Goal: Task Accomplishment & Management: Manage account settings

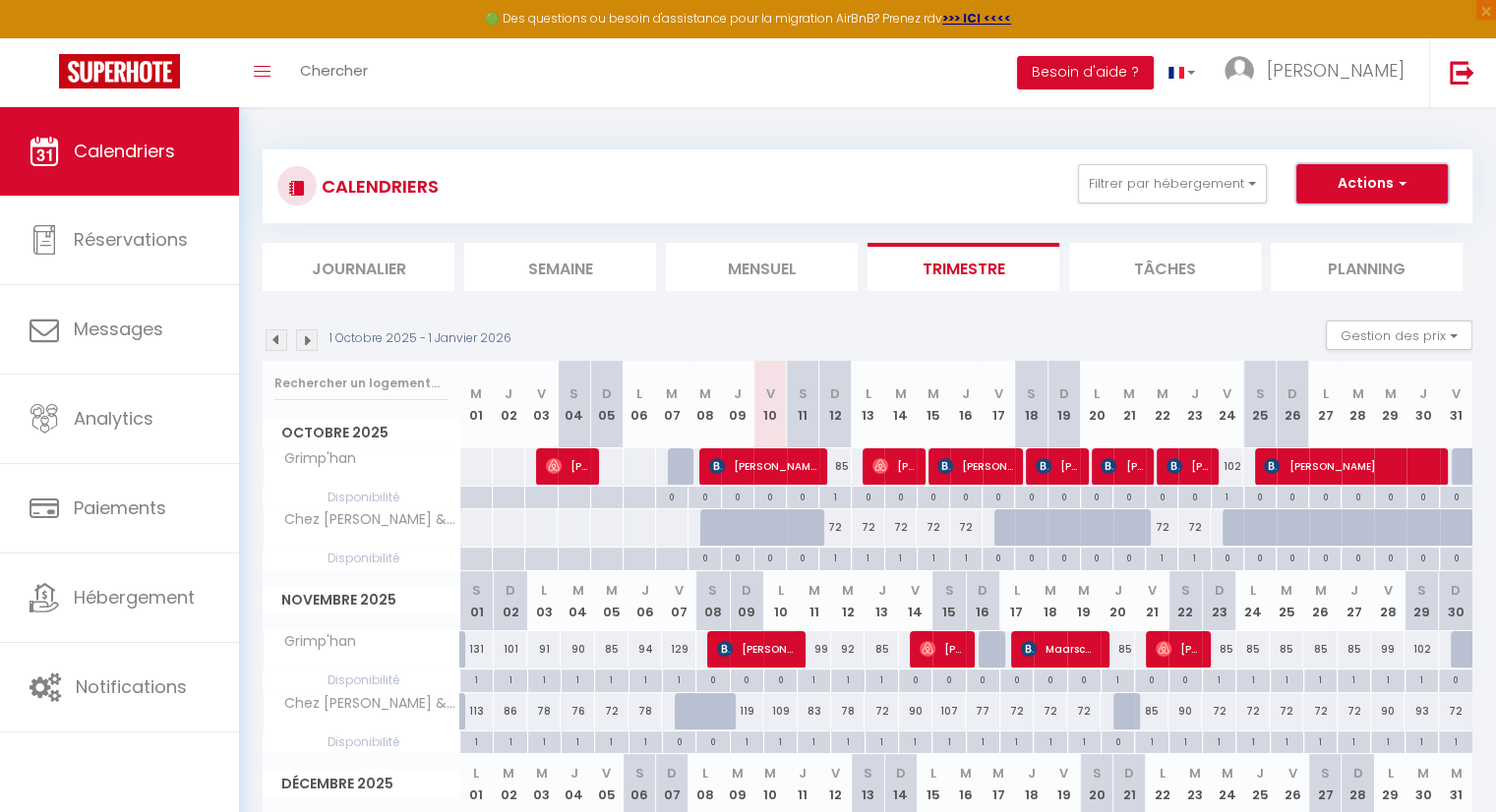
click at [1385, 178] on button "Actions" at bounding box center [1371, 183] width 151 height 39
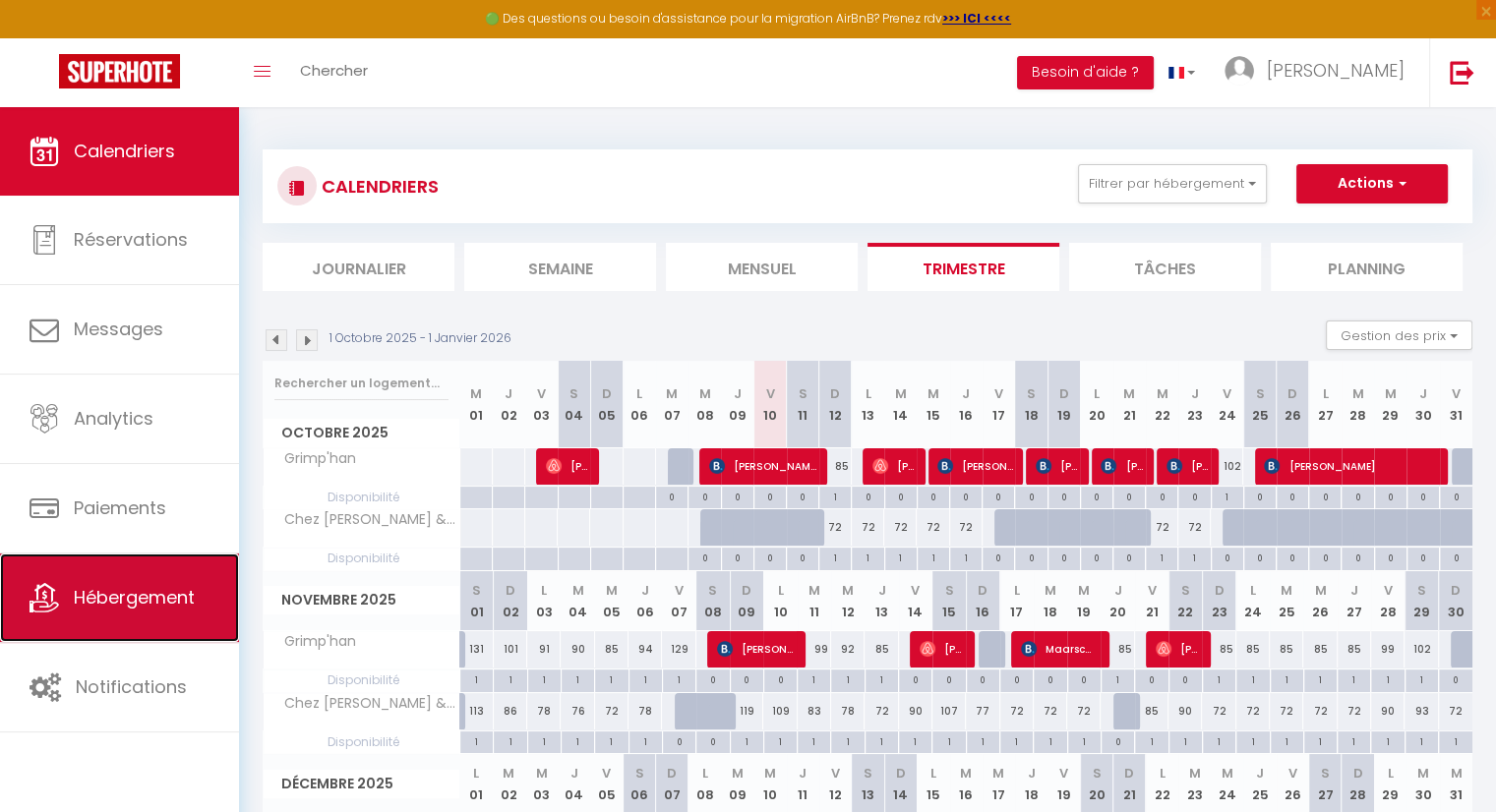
click at [135, 587] on span "Hébergement" at bounding box center [134, 597] width 121 height 25
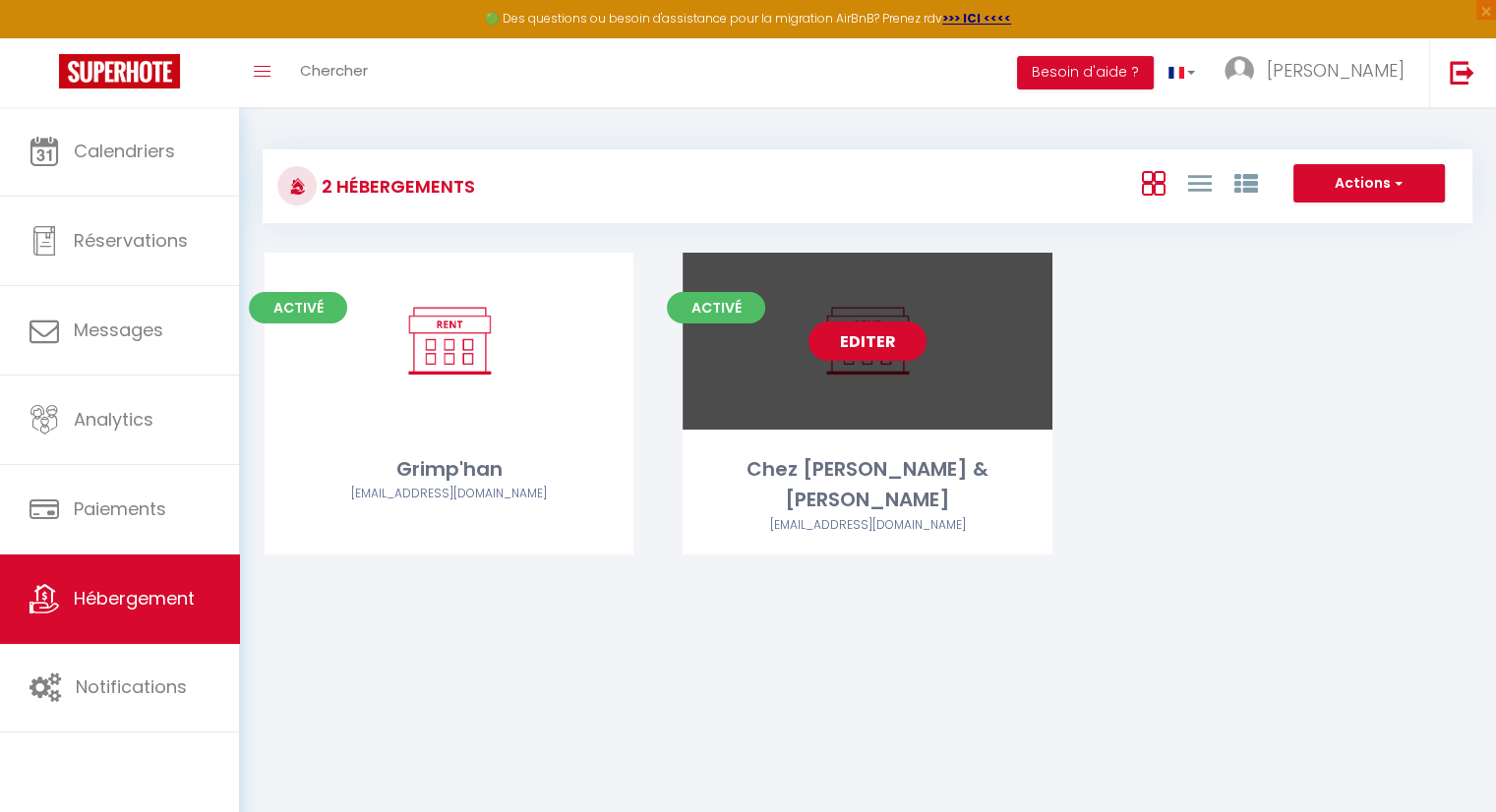
click at [903, 335] on link "Editer" at bounding box center [867, 341] width 118 height 39
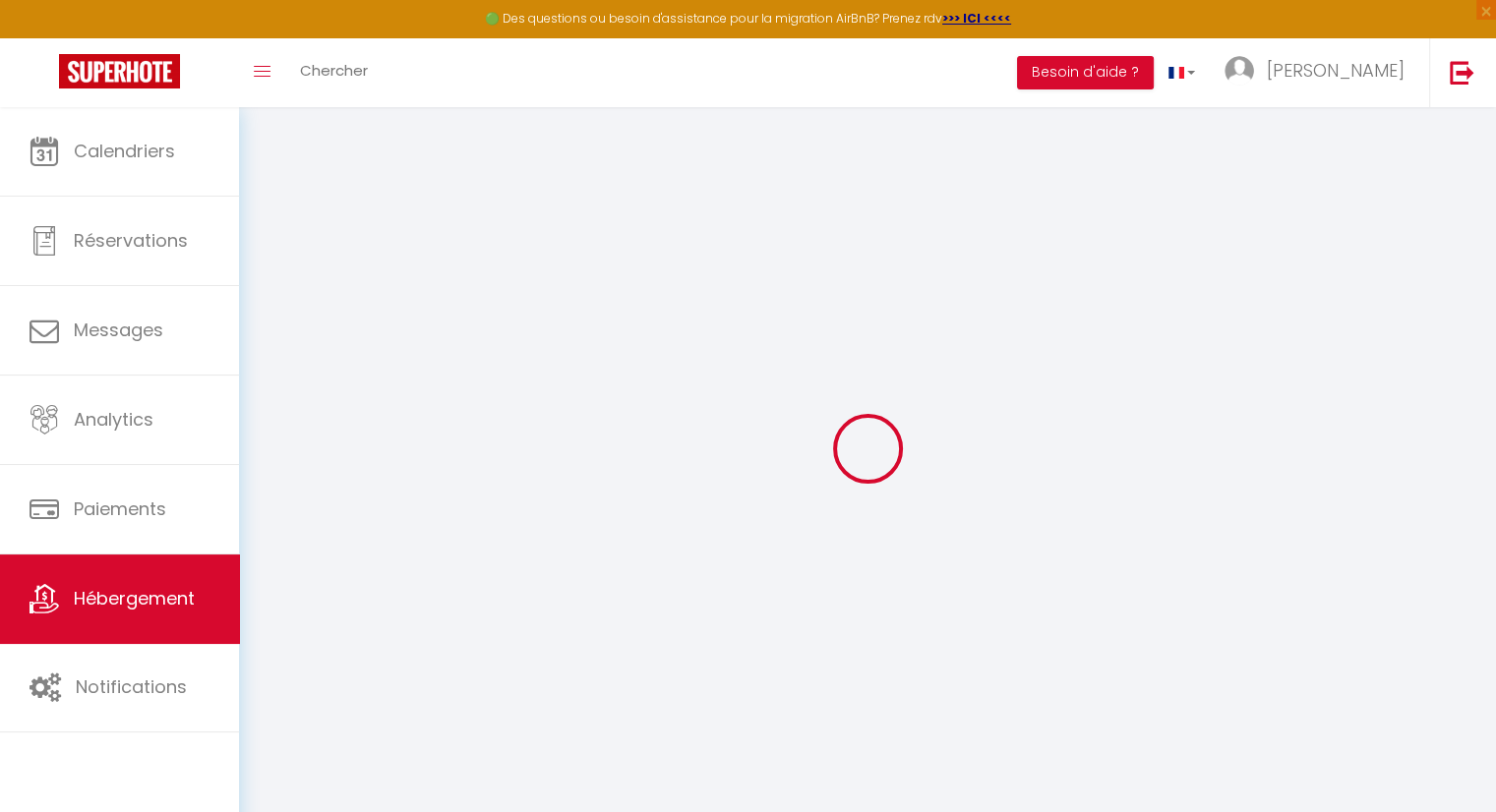
select select
checkbox input "false"
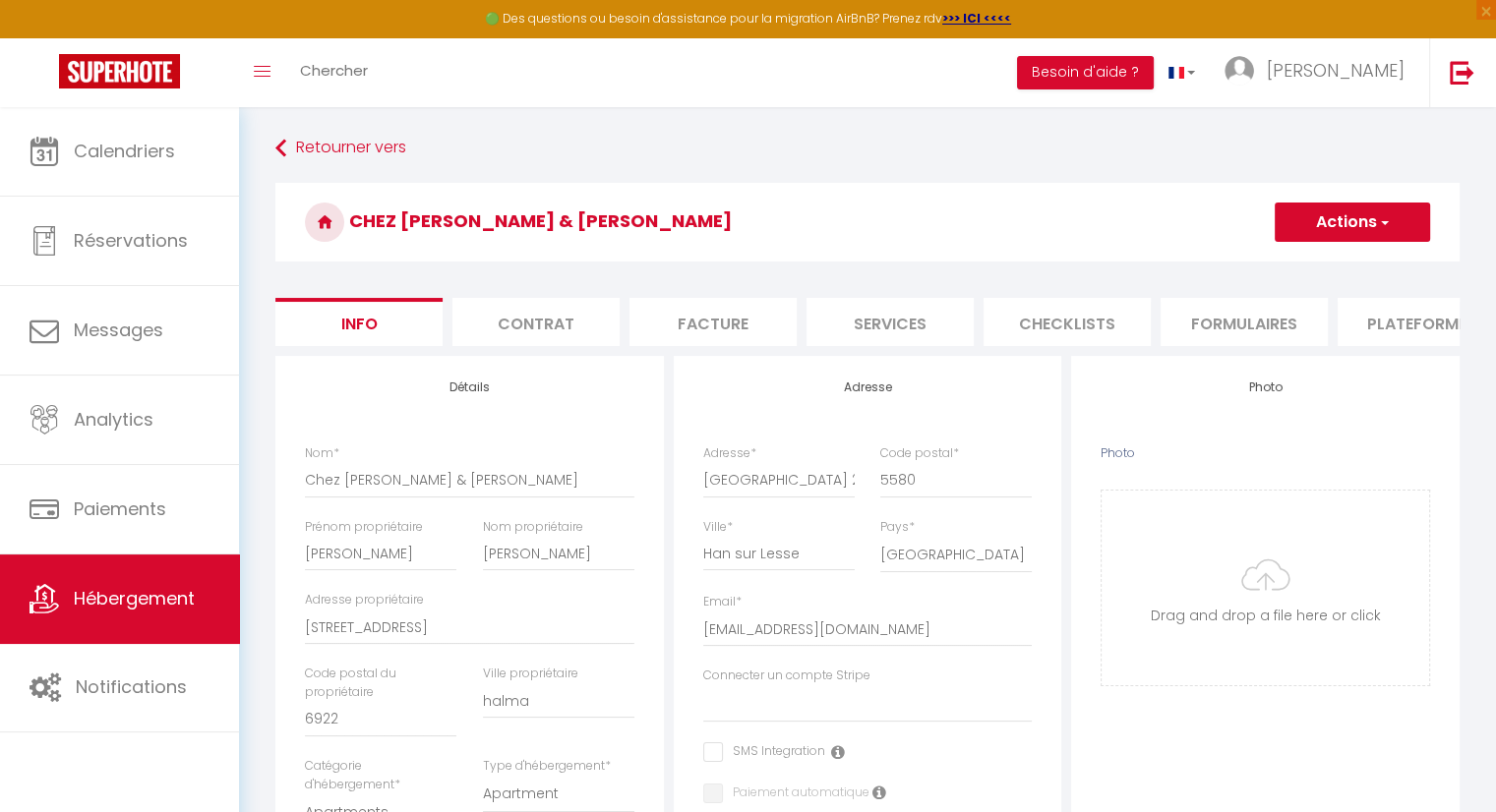
click at [1376, 214] on span "button" at bounding box center [1382, 222] width 13 height 20
click at [1304, 260] on input "Enregistrer" at bounding box center [1274, 266] width 73 height 20
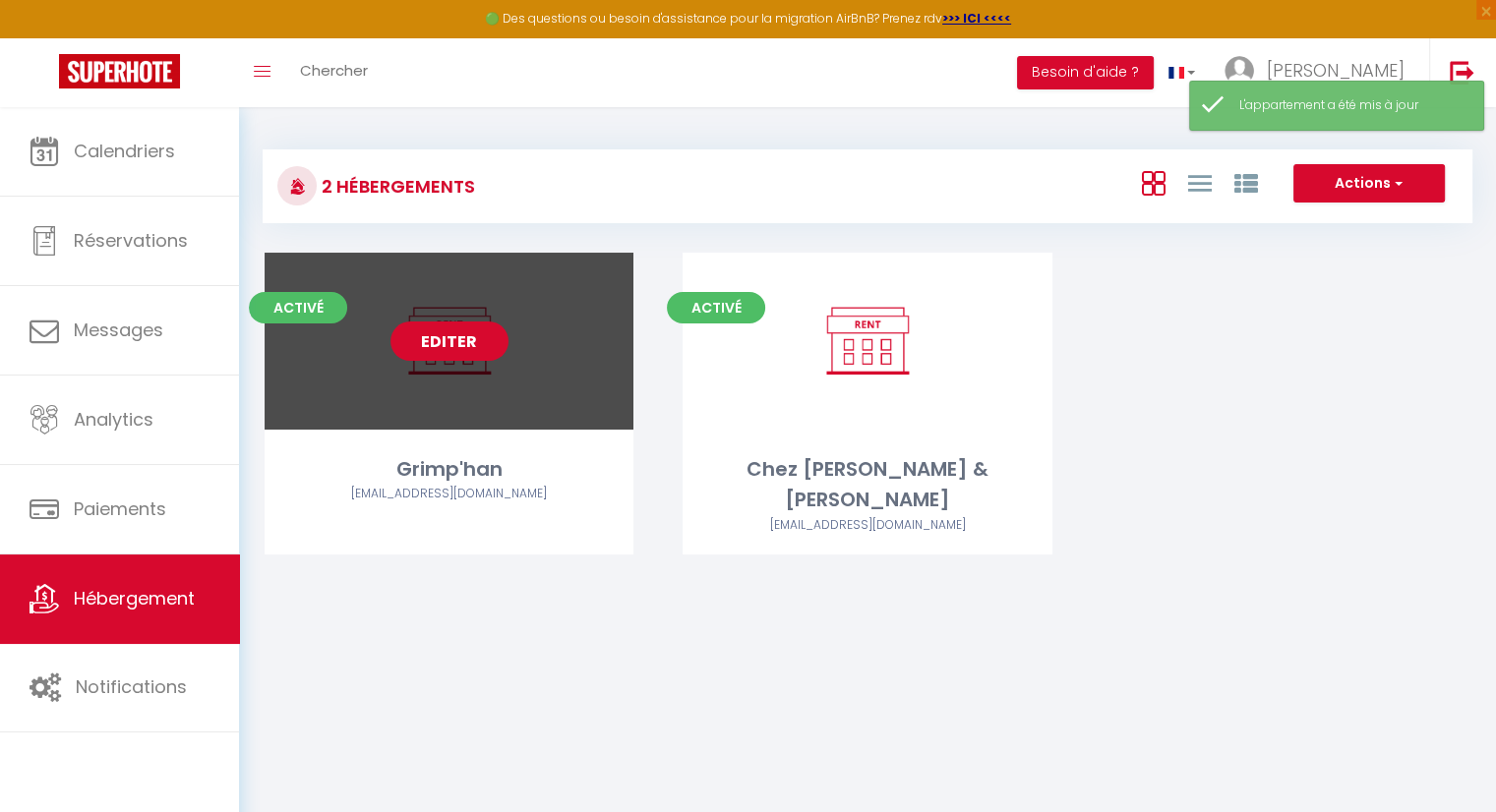
click at [453, 348] on link "Editer" at bounding box center [449, 341] width 118 height 39
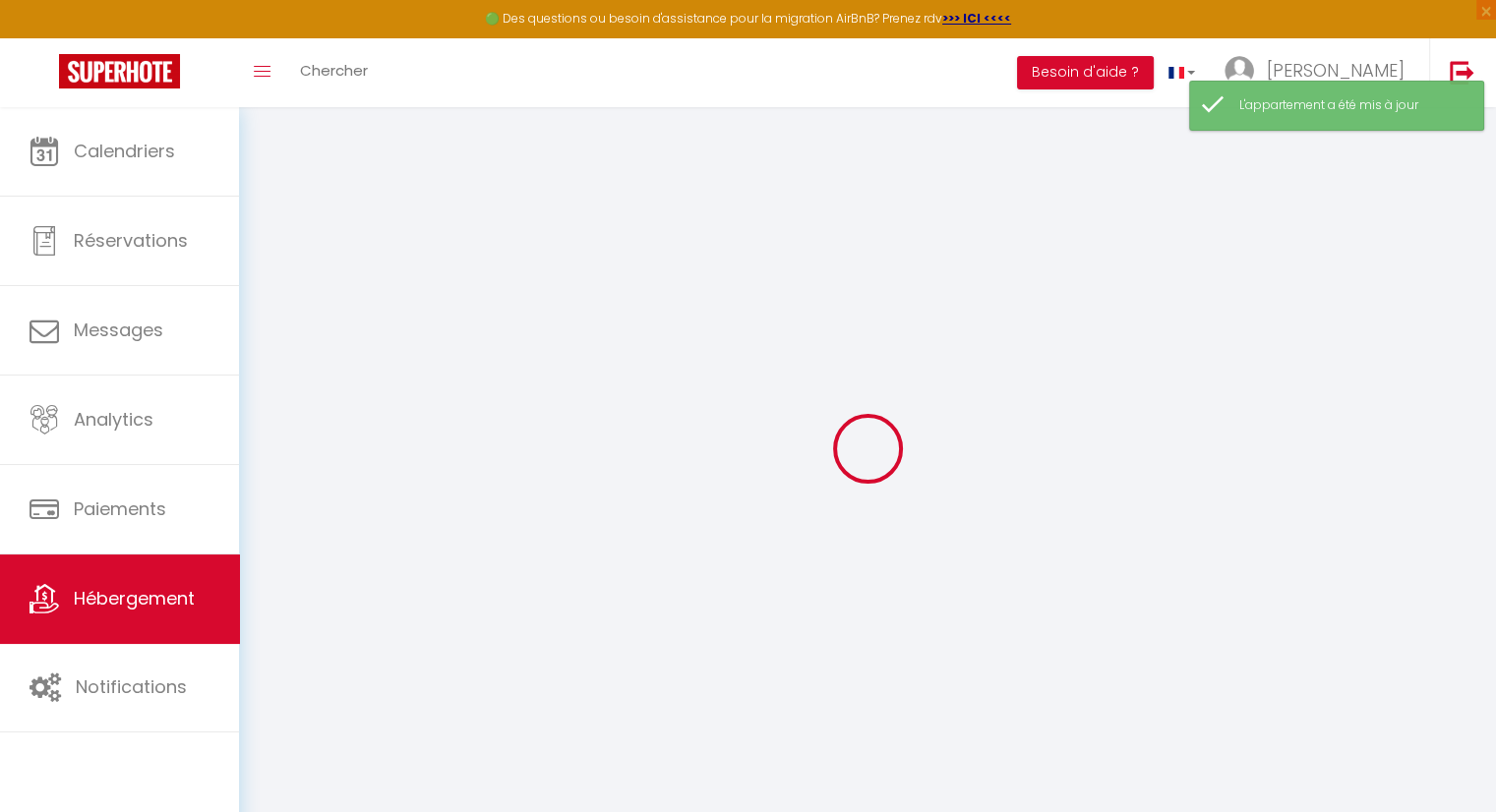
select select
checkbox input "false"
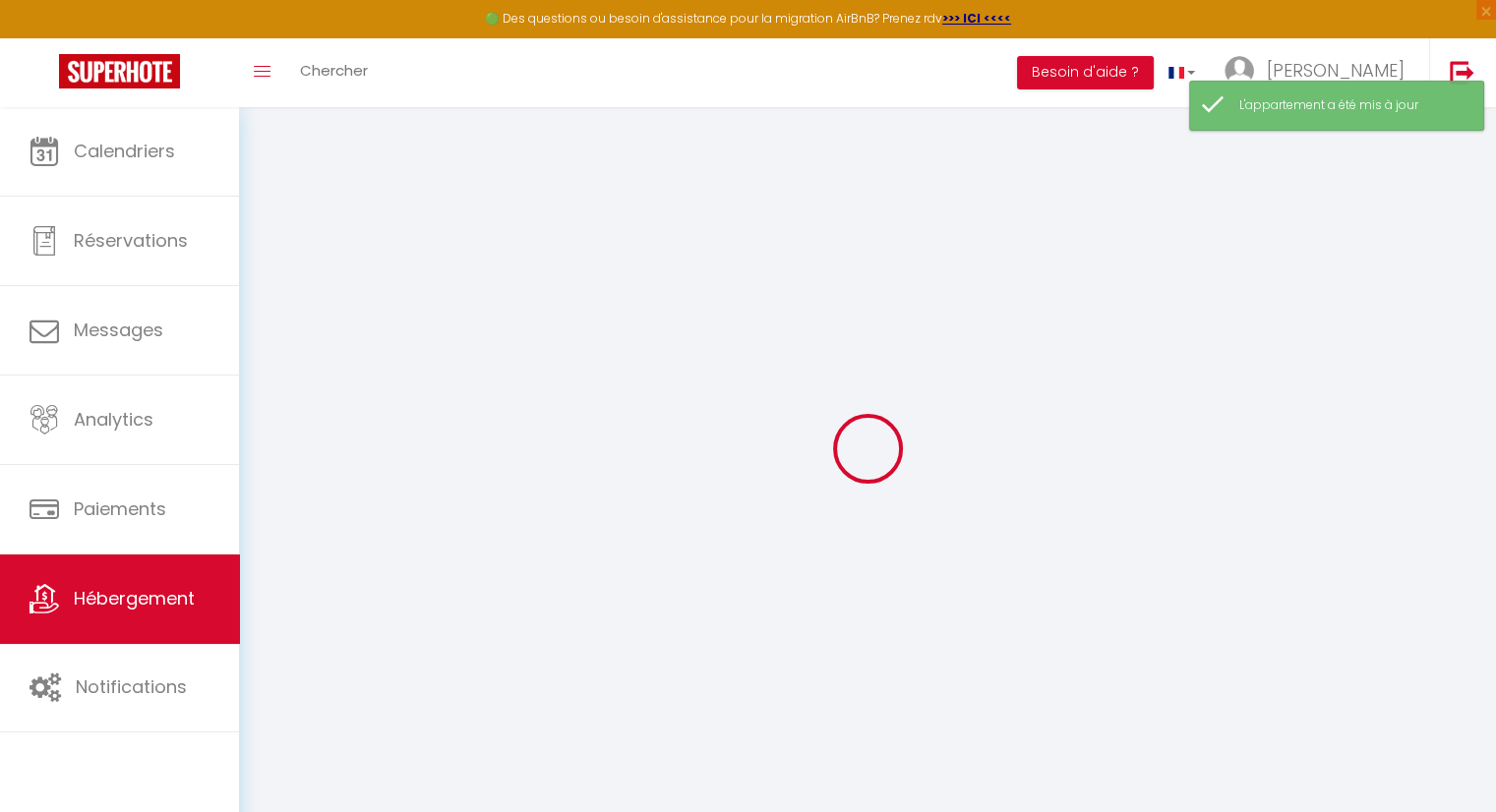
select select
checkbox input "false"
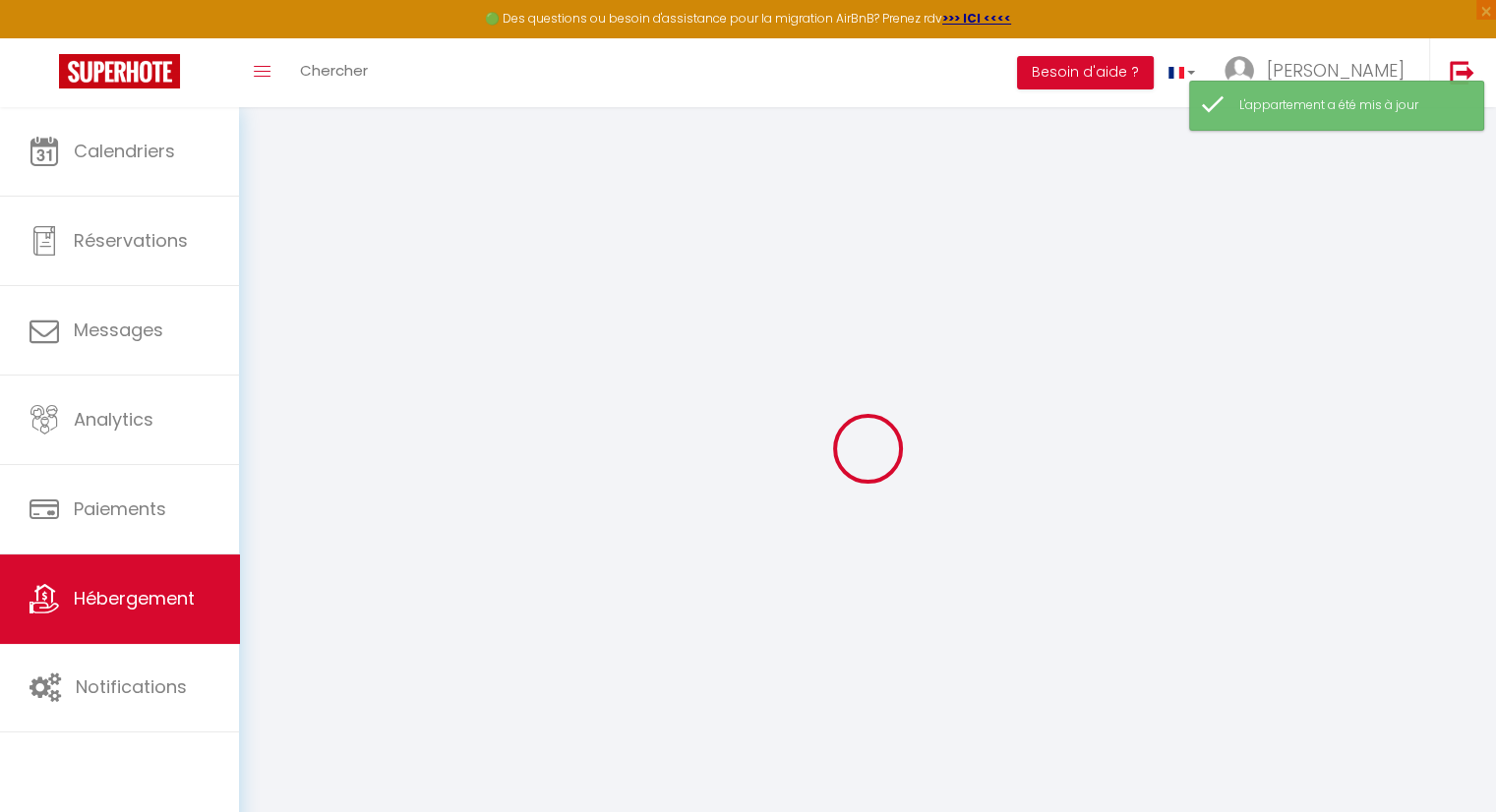
select select "17:00"
select select "17:30"
select select "11:30"
select select "30"
select select "120"
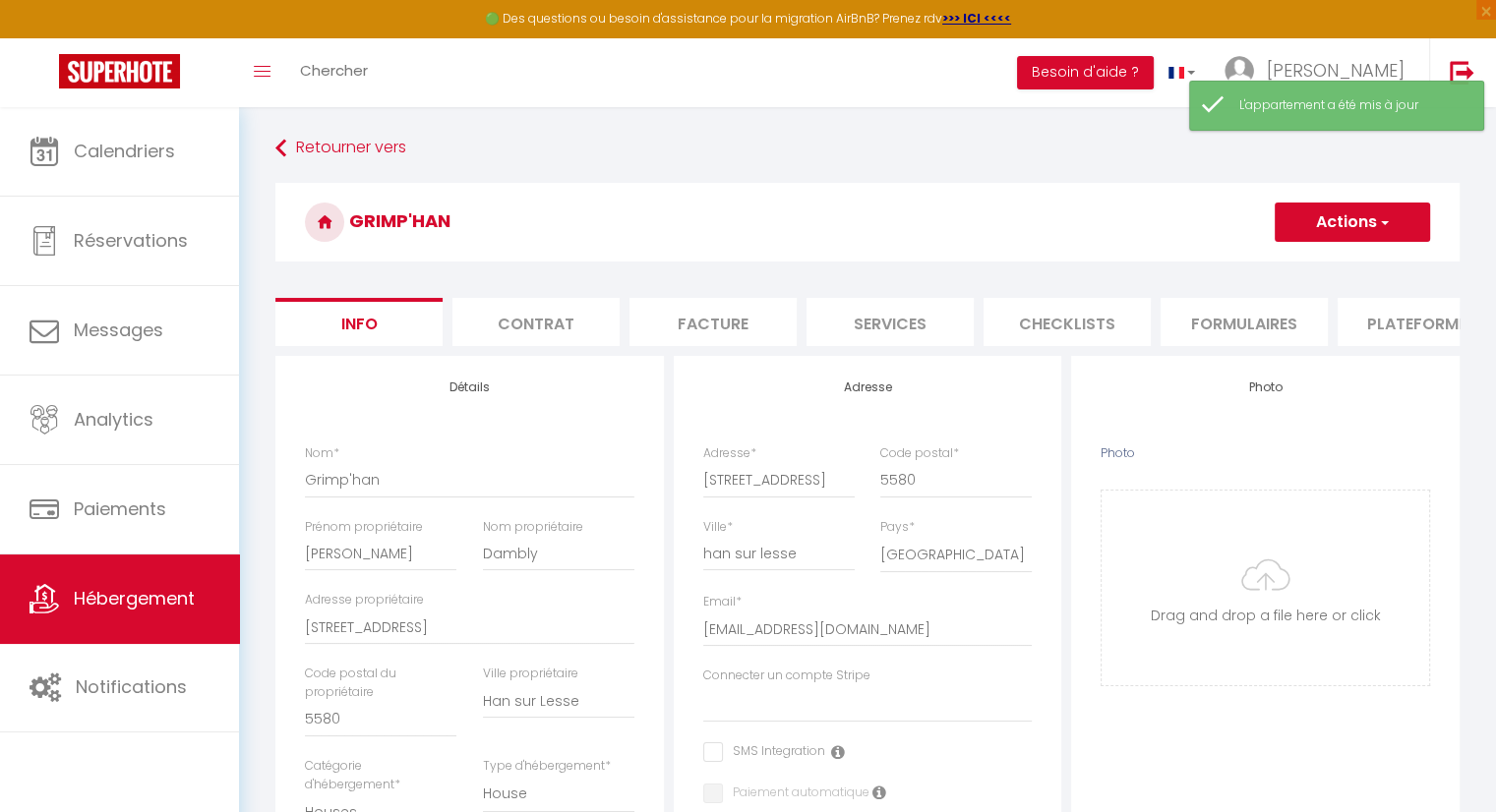
click at [1366, 224] on button "Actions" at bounding box center [1352, 221] width 155 height 39
click at [1305, 264] on input "Enregistrer" at bounding box center [1274, 266] width 73 height 20
